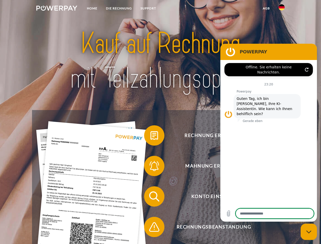
click at [57, 9] on img at bounding box center [56, 8] width 41 height 5
click at [281, 9] on img at bounding box center [281, 7] width 6 height 6
click at [266, 8] on link "agb" at bounding box center [266, 8] width 16 height 9
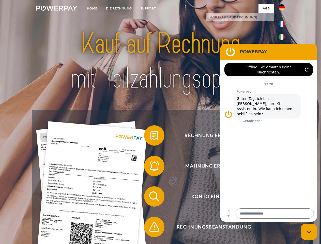
click at [150, 136] on span at bounding box center [146, 135] width 25 height 25
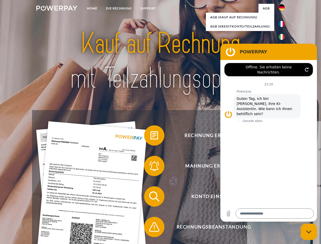
click at [150, 167] on span at bounding box center [146, 165] width 25 height 25
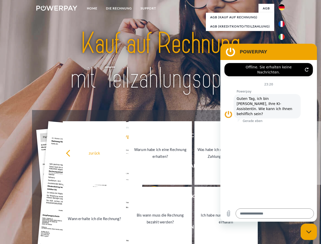
click at [150, 197] on link "Bis wann muss die Rechnung bezahlt werden?" at bounding box center [159, 218] width 63 height 63
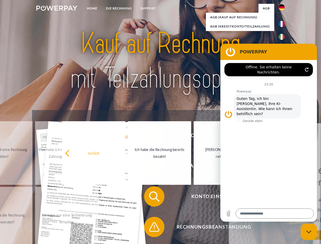
click at [150, 228] on span at bounding box center [146, 226] width 25 height 25
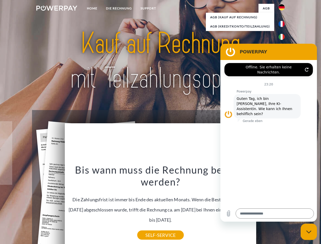
click at [308, 231] on icon "Messaging-Fenster schließen" at bounding box center [308, 231] width 5 height 3
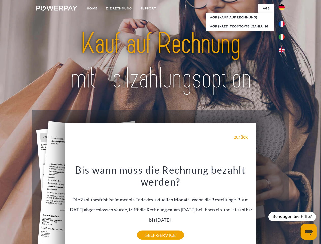
type textarea "*"
